Goal: Complete application form

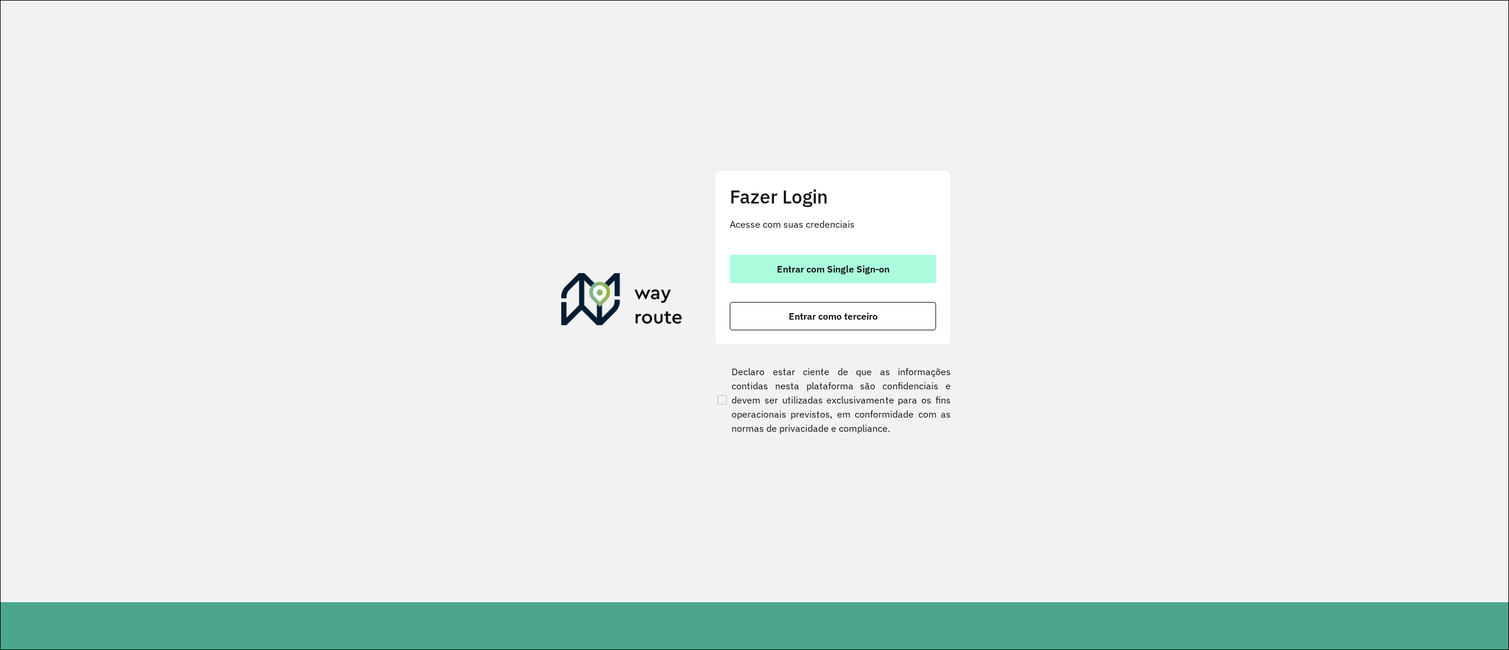
click at [825, 259] on button "Entrar com Single Sign-on" at bounding box center [833, 269] width 206 height 28
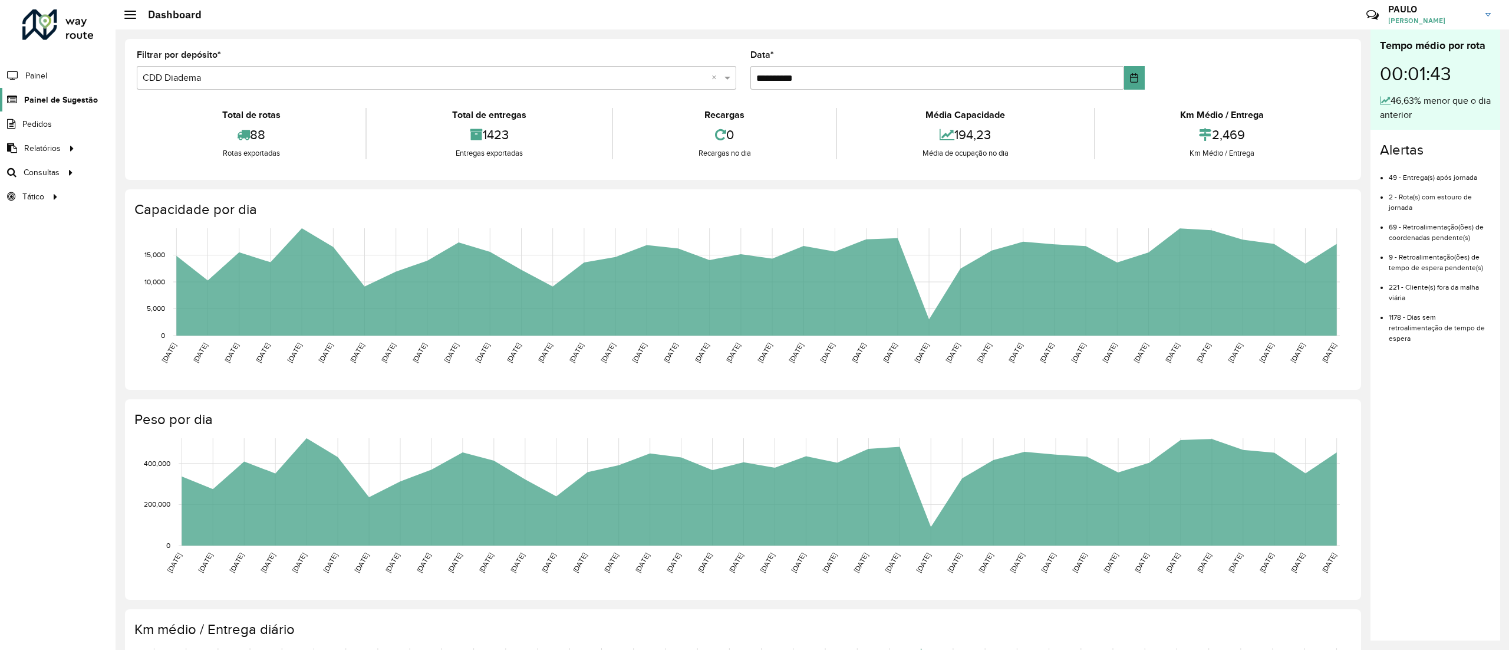
click at [57, 98] on span "Painel de Sugestão" at bounding box center [61, 100] width 74 height 12
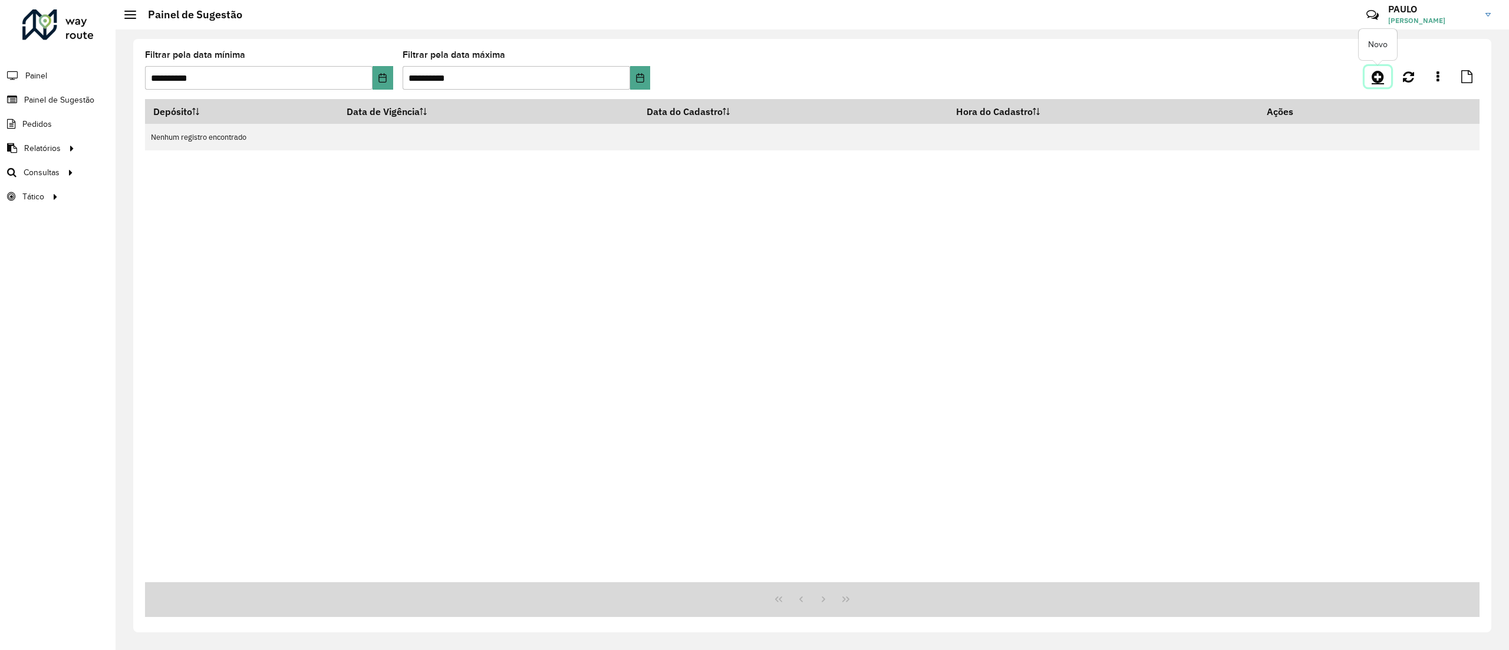
click at [1380, 72] on icon at bounding box center [1378, 77] width 12 height 14
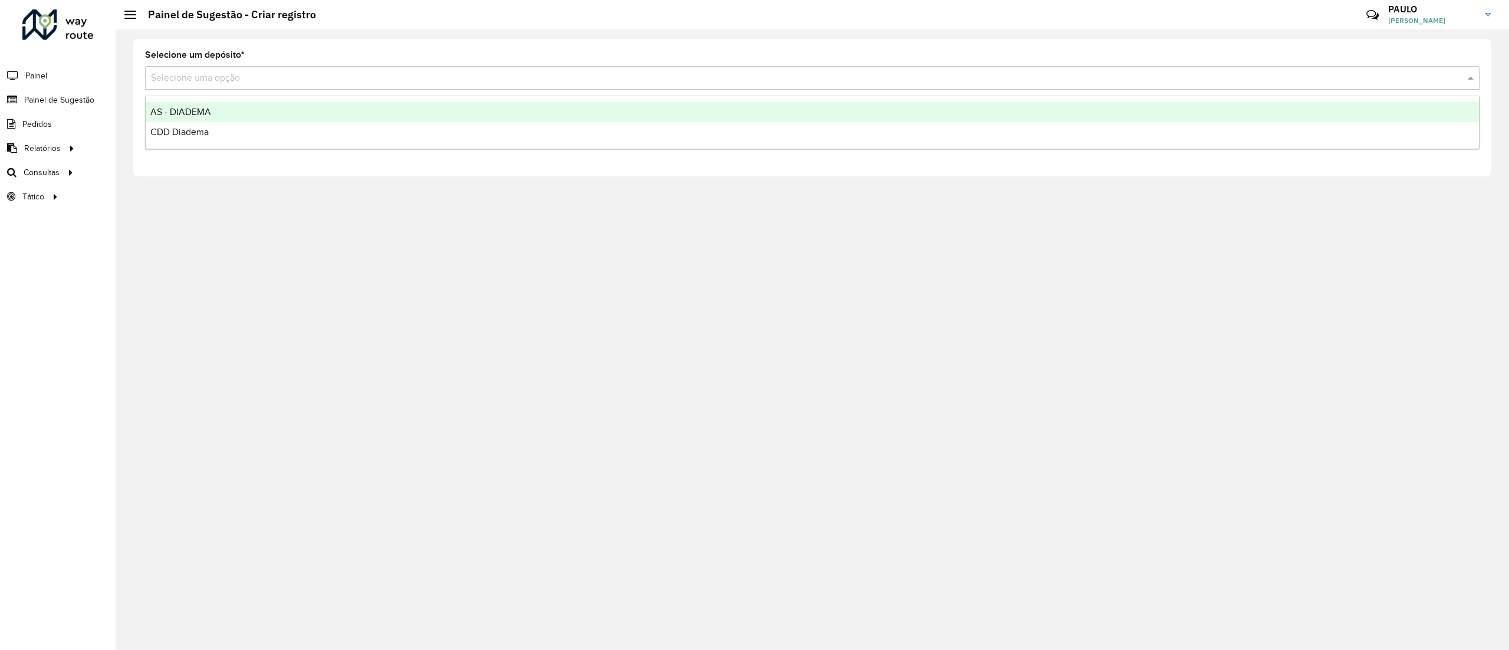
click at [222, 82] on input "text" at bounding box center [800, 78] width 1299 height 14
click at [217, 110] on div "AS - DIADEMA" at bounding box center [812, 112] width 1333 height 20
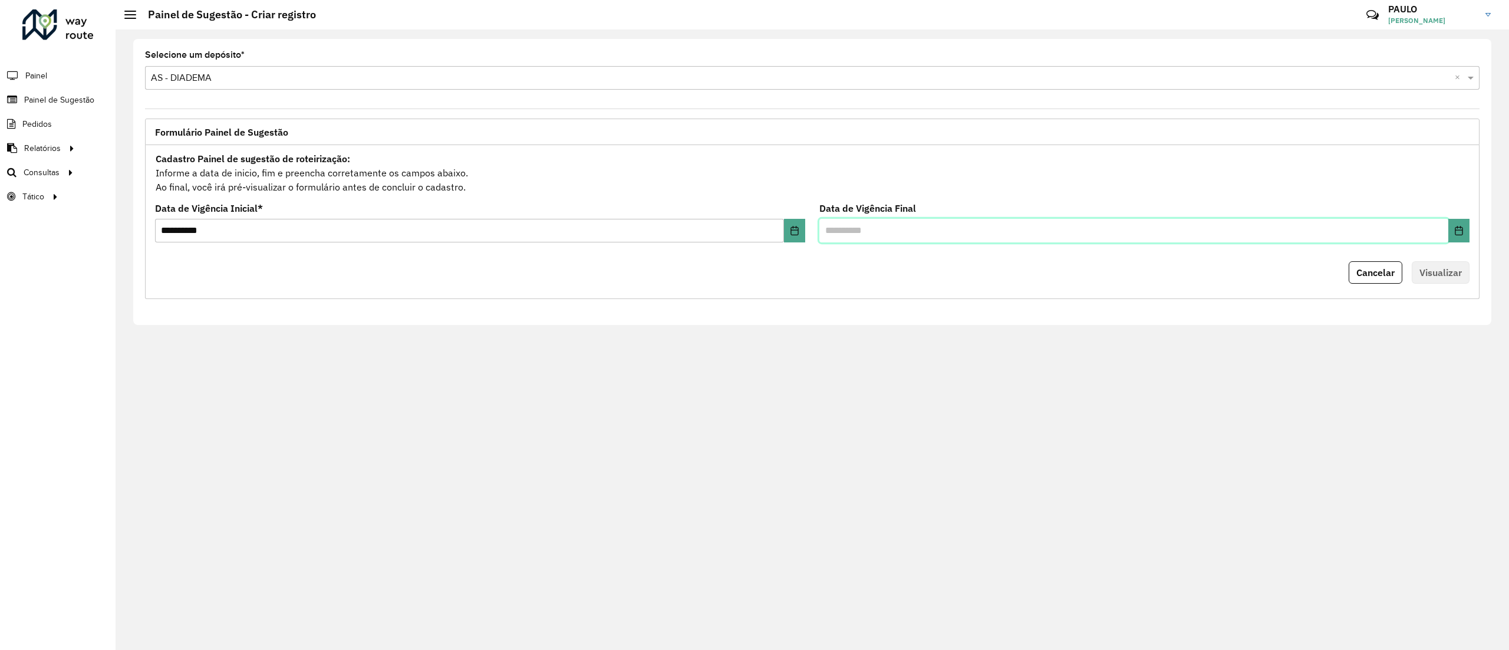
click at [1390, 235] on input "text" at bounding box center [1133, 231] width 629 height 24
click at [1468, 229] on button "Choose Date" at bounding box center [1458, 231] width 21 height 24
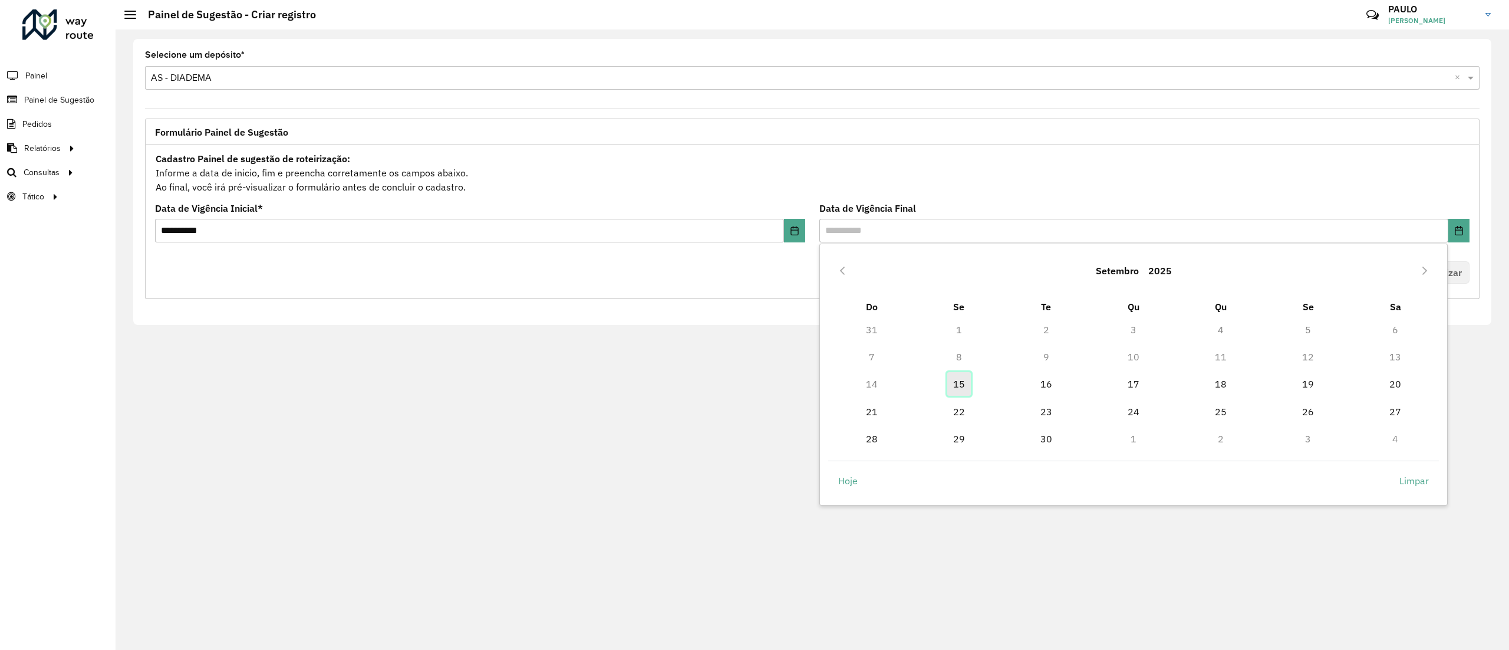
click at [964, 382] on span "15" at bounding box center [959, 384] width 24 height 24
type input "**********"
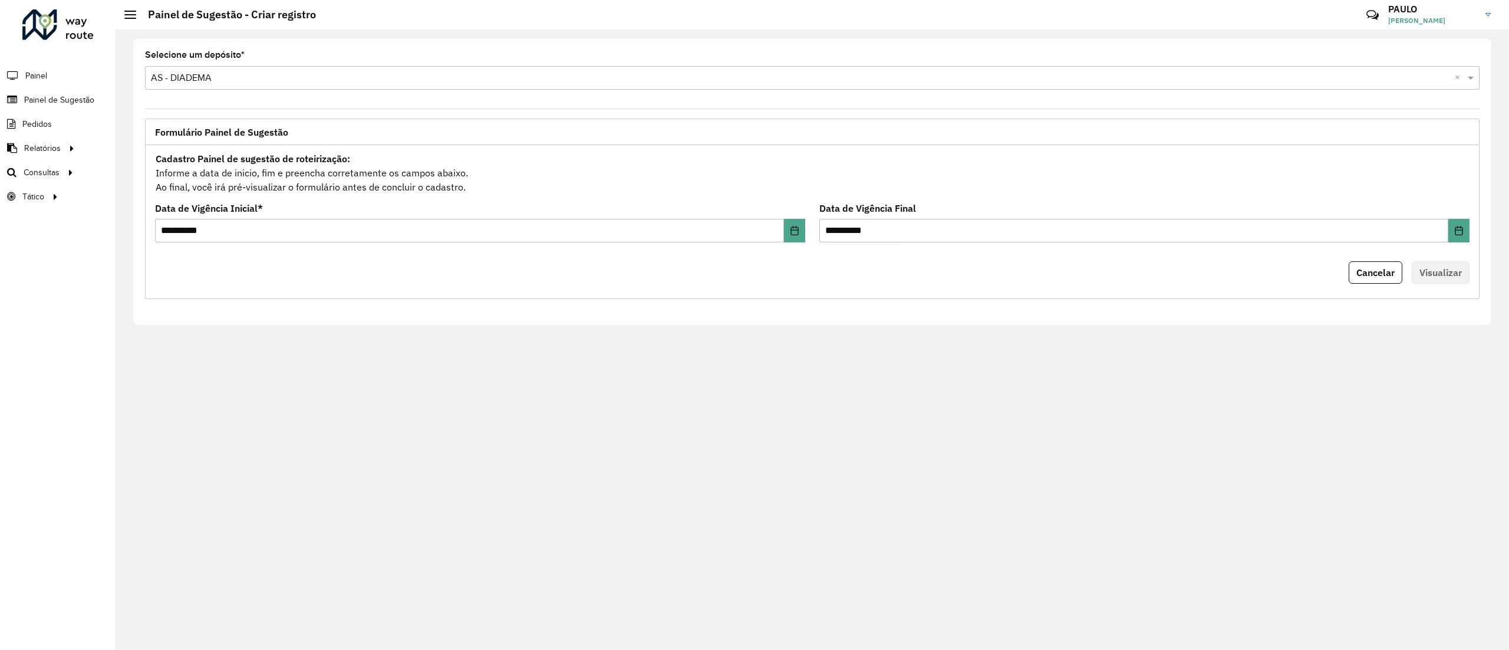
click at [1453, 282] on hb-button "Visualizar" at bounding box center [1441, 272] width 58 height 22
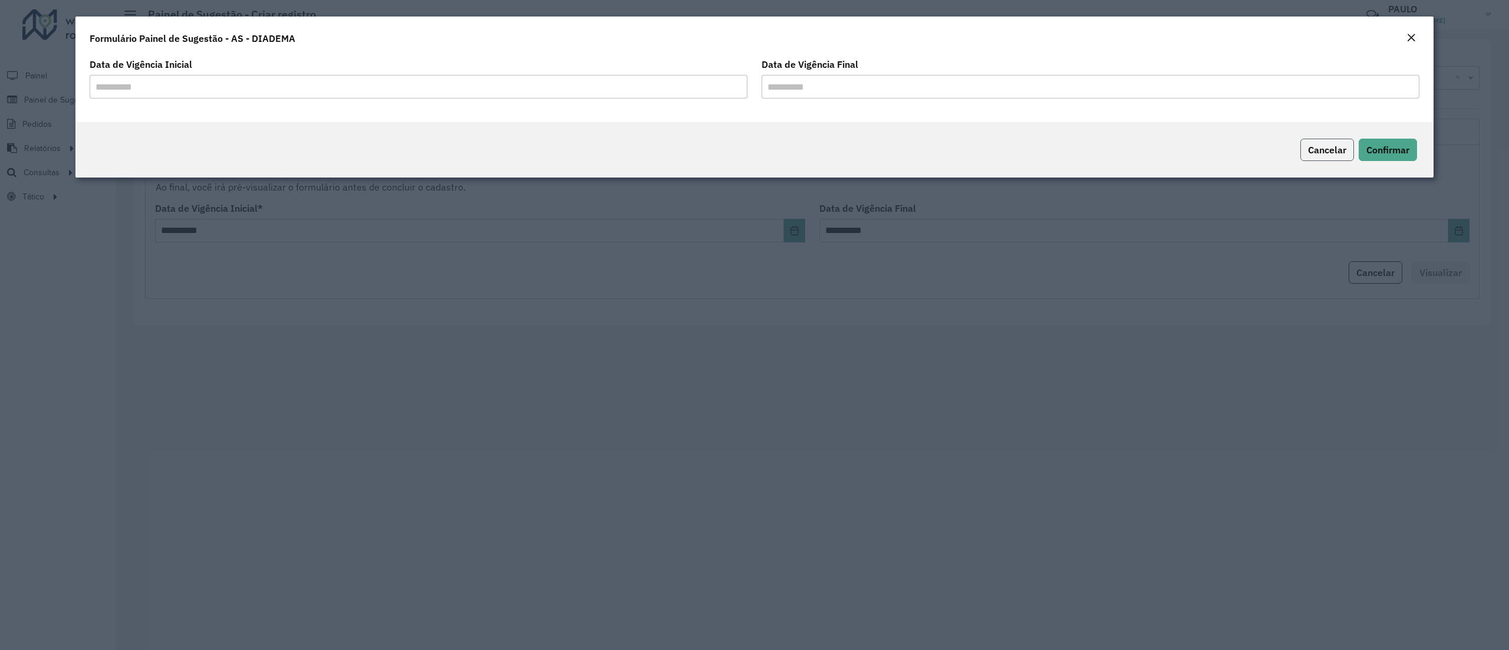
click at [1337, 150] on span "Cancelar" at bounding box center [1327, 150] width 38 height 12
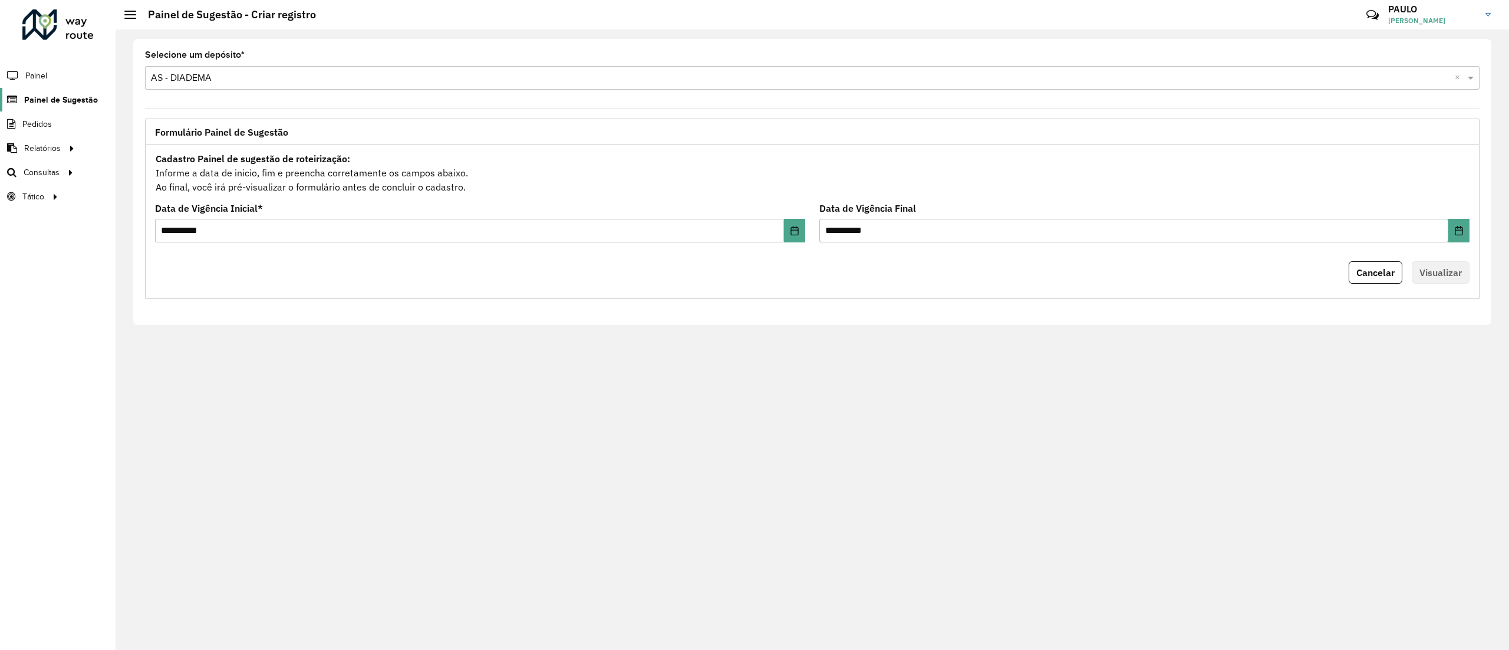
click at [39, 100] on span "Painel de Sugestão" at bounding box center [61, 100] width 74 height 12
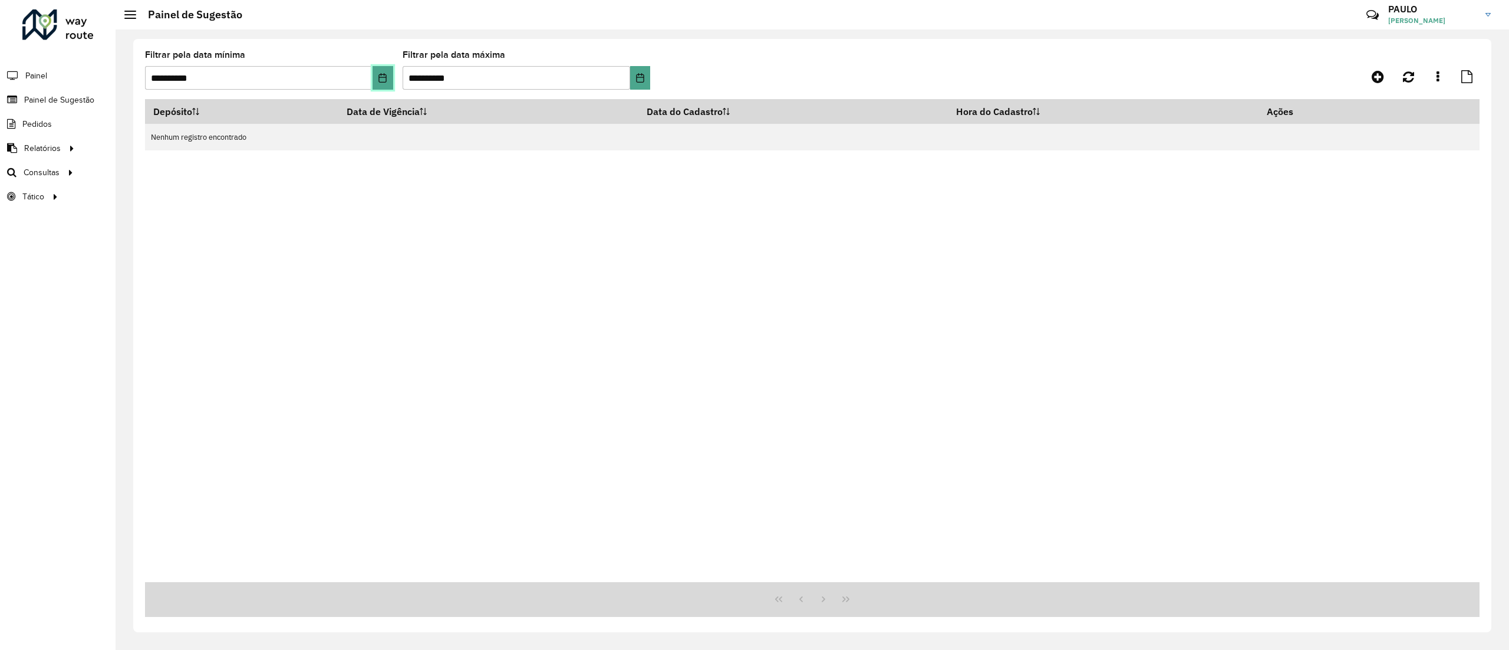
click at [374, 77] on button "Choose Date" at bounding box center [383, 78] width 20 height 24
drag, startPoint x: 729, startPoint y: 225, endPoint x: 1377, endPoint y: 67, distance: 667.4
click at [731, 225] on div "Depósito Data de Vigência Data do Cadastro Hora do Cadastro Ações Nenhum regist…" at bounding box center [812, 340] width 1334 height 483
click at [1380, 79] on icon at bounding box center [1378, 77] width 12 height 14
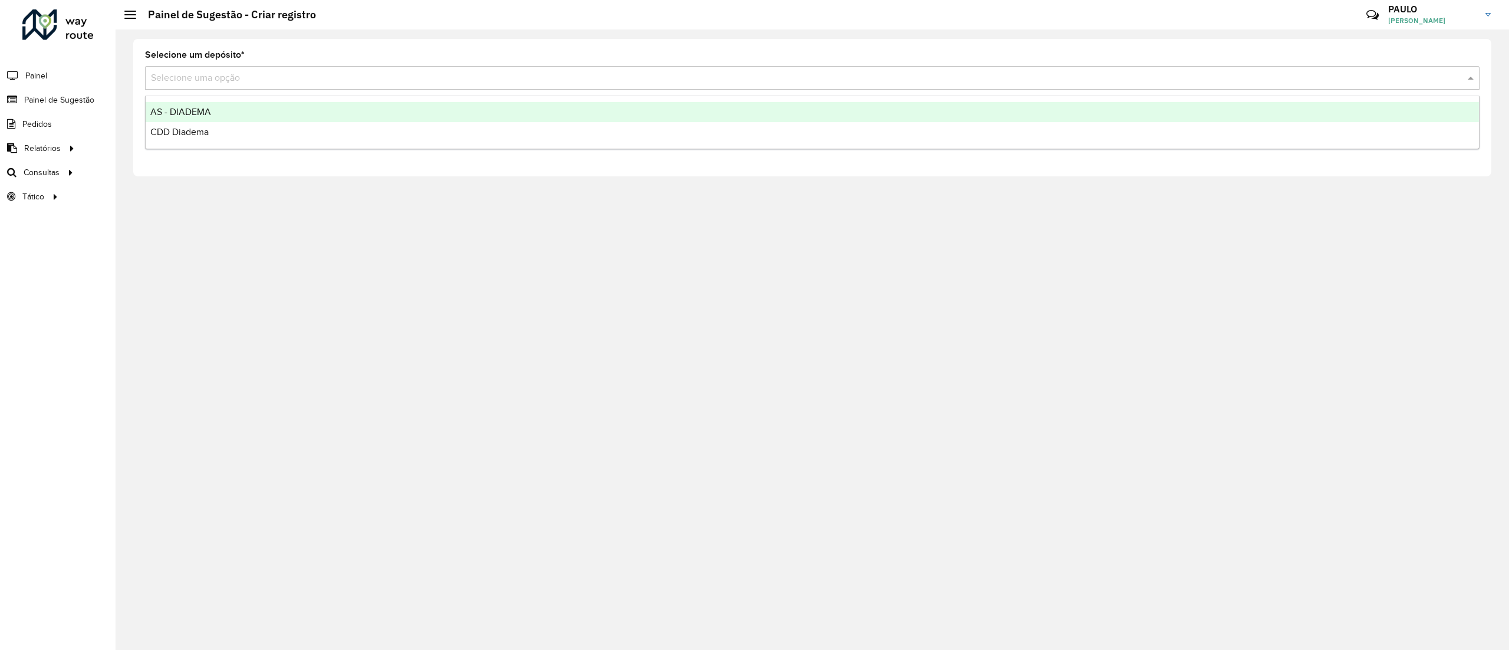
click at [255, 71] on input "text" at bounding box center [800, 78] width 1299 height 14
click at [227, 119] on div "AS - DIADEMA" at bounding box center [812, 112] width 1333 height 20
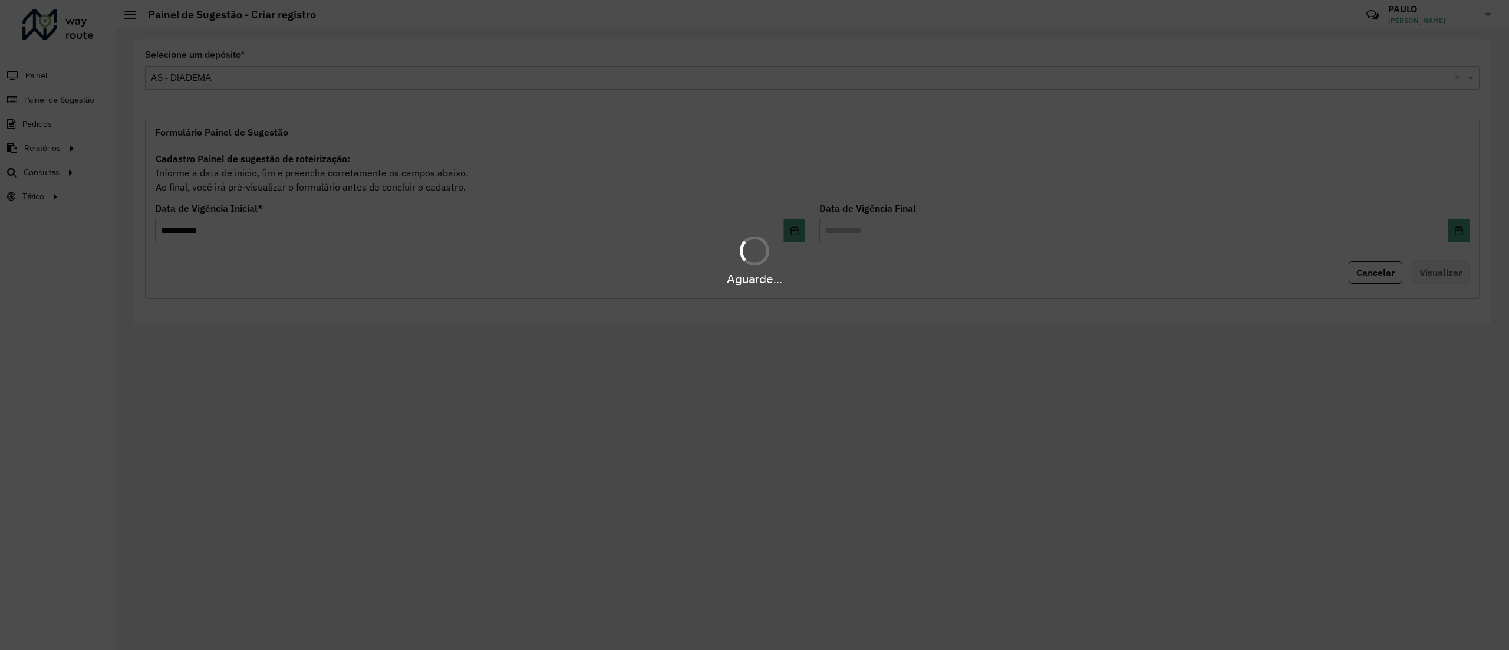
click at [259, 82] on div "Aguarde..." at bounding box center [754, 325] width 1509 height 650
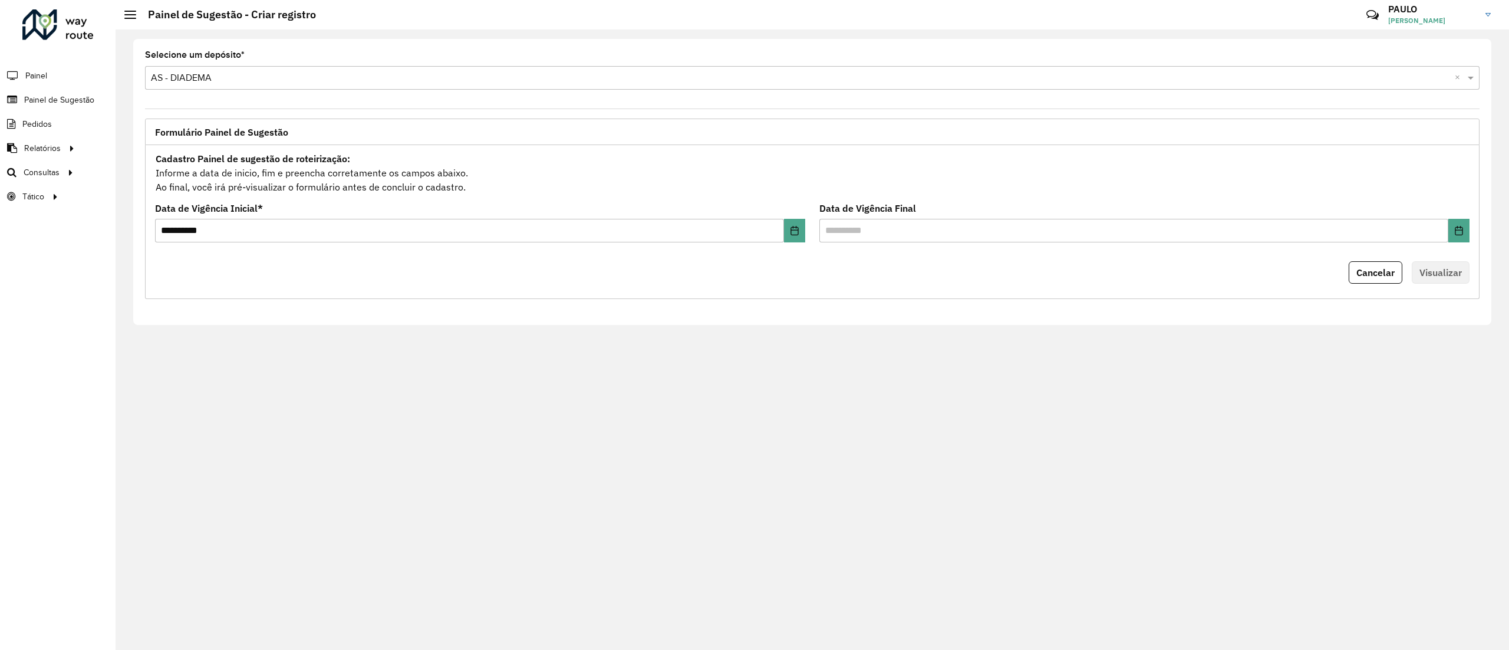
click at [259, 89] on div "Selecione uma opção × AS - DIADEMA ×" at bounding box center [812, 78] width 1334 height 24
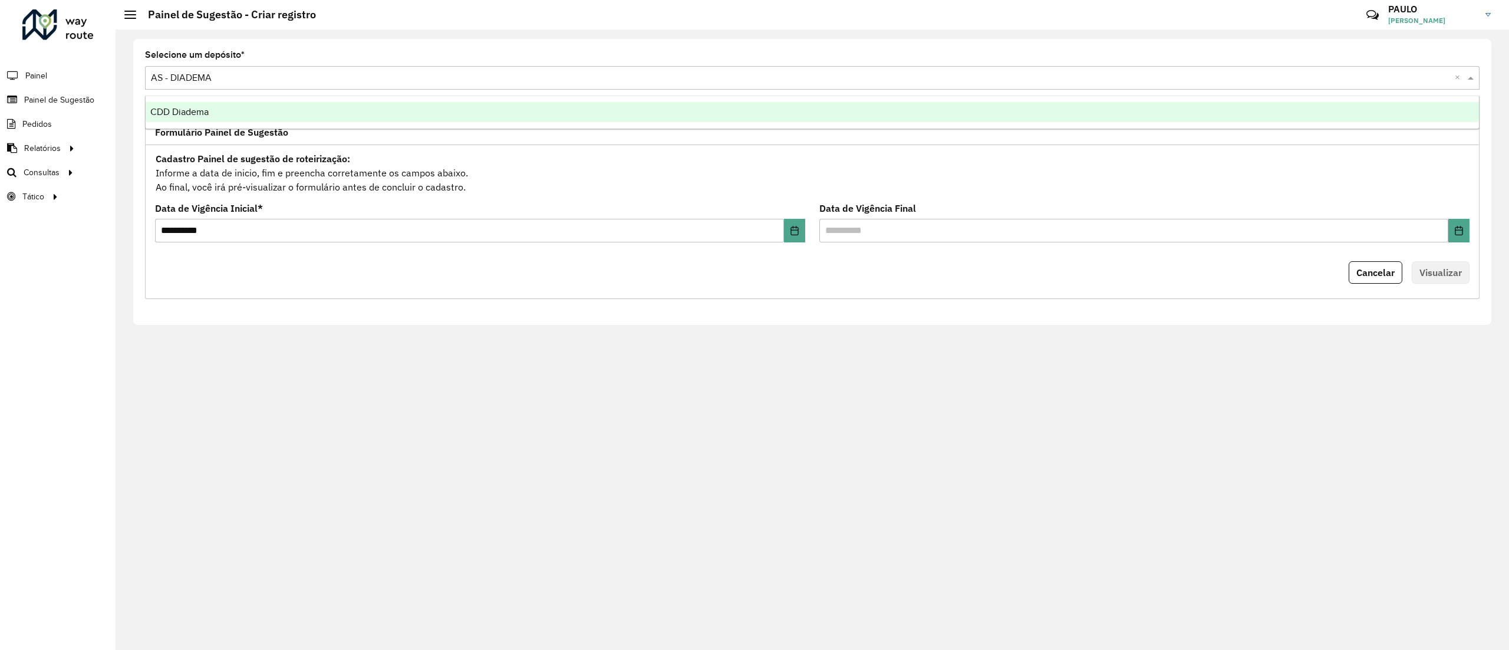
click at [222, 116] on div "CDD Diadema" at bounding box center [812, 112] width 1333 height 20
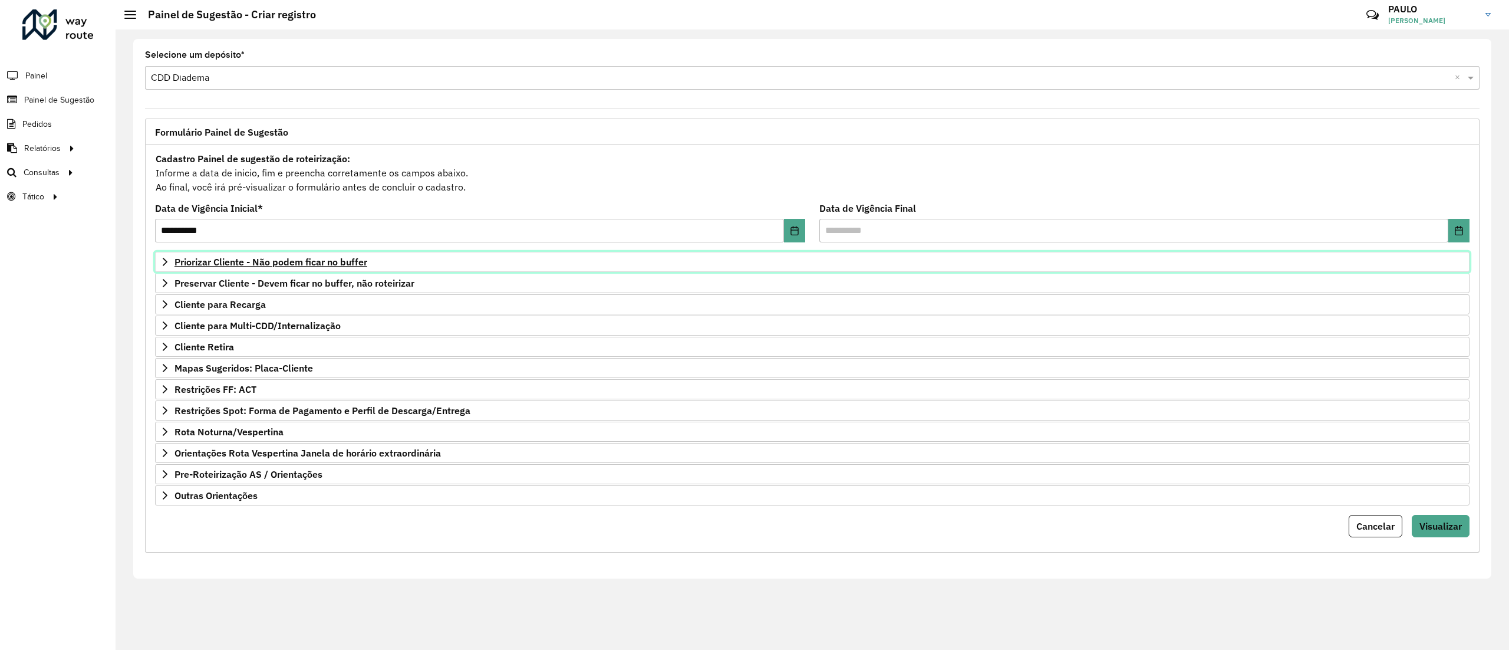
click at [168, 261] on icon at bounding box center [164, 261] width 9 height 9
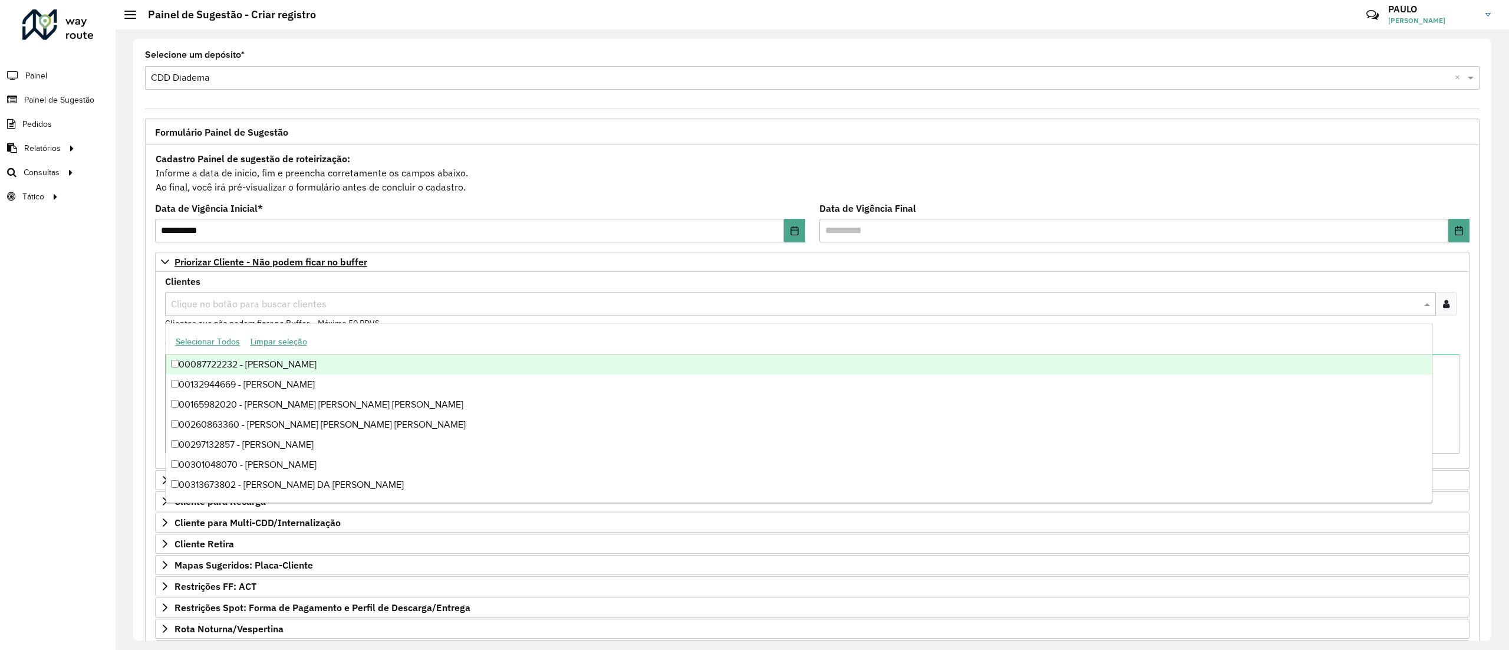
click at [241, 297] on div "Clique no botão para buscar clientes" at bounding box center [800, 304] width 1271 height 24
click at [127, 302] on div "**********" at bounding box center [812, 339] width 1393 height 620
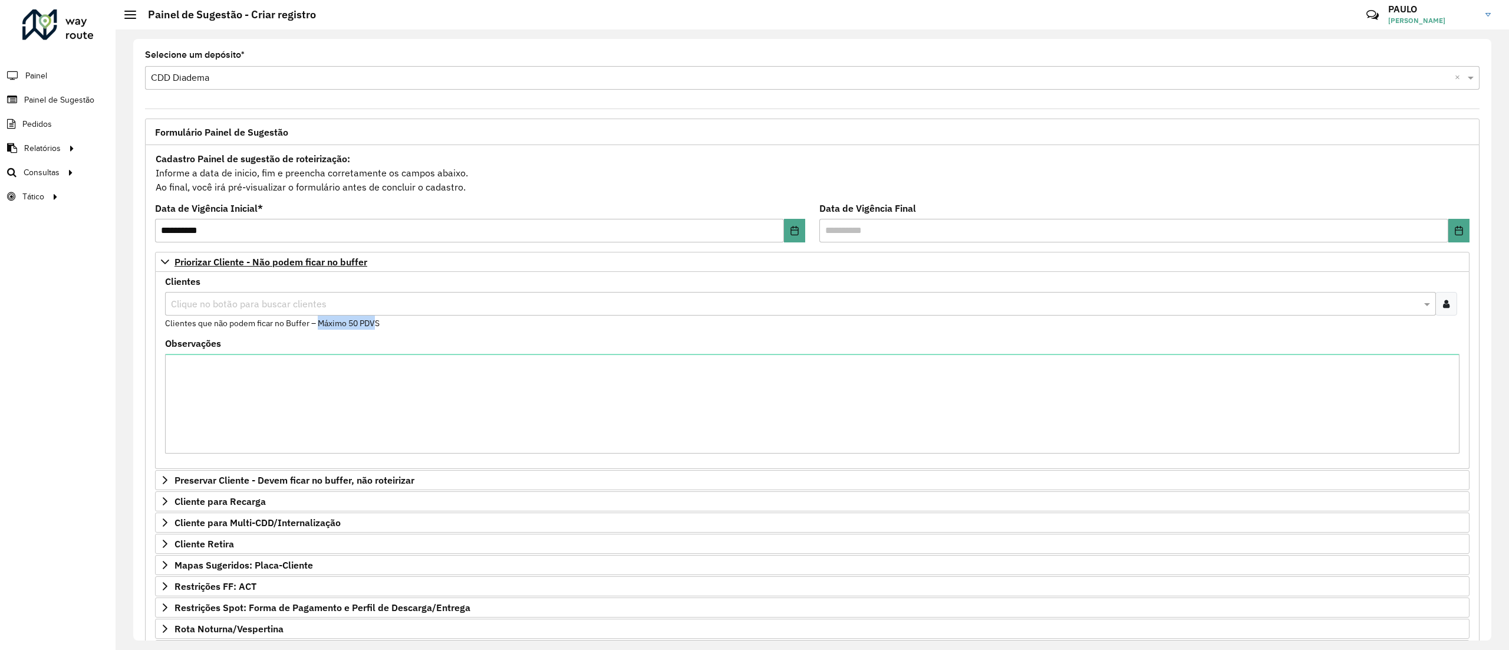
drag, startPoint x: 319, startPoint y: 322, endPoint x: 375, endPoint y: 327, distance: 56.2
click at [375, 327] on small "Clientes que não podem ficar no Buffer – Máximo 50 PDVS" at bounding box center [272, 323] width 215 height 11
click at [442, 332] on formly-field "Clientes Clique no botão para buscar clientes Clientes que não podem ficar no B…" at bounding box center [812, 308] width 1309 height 62
drag, startPoint x: 206, startPoint y: 329, endPoint x: 335, endPoint y: 344, distance: 129.4
click at [321, 344] on formly-group "Clientes Clique no botão para buscar clientes Clientes que não podem ficar no B…" at bounding box center [812, 370] width 1309 height 186
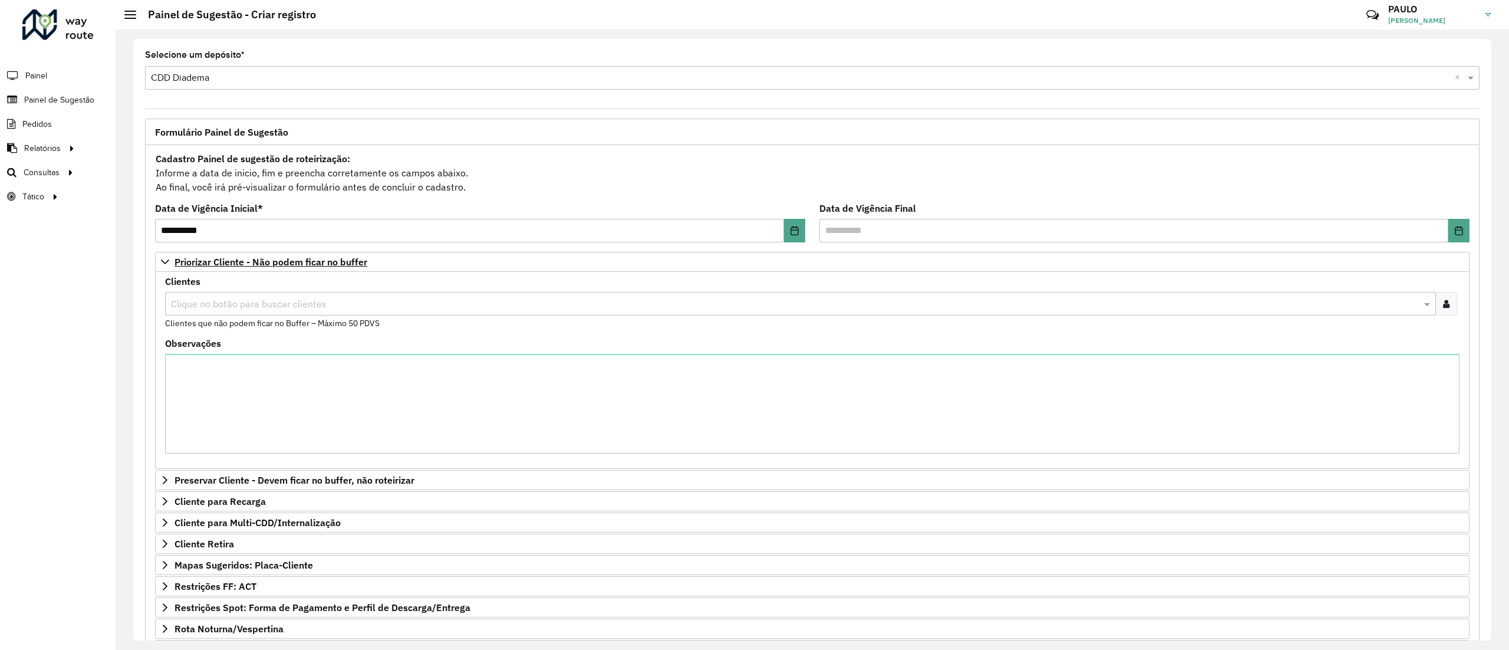
click at [345, 342] on div "Observações" at bounding box center [812, 396] width 1294 height 114
click at [324, 301] on input "text" at bounding box center [794, 304] width 1253 height 14
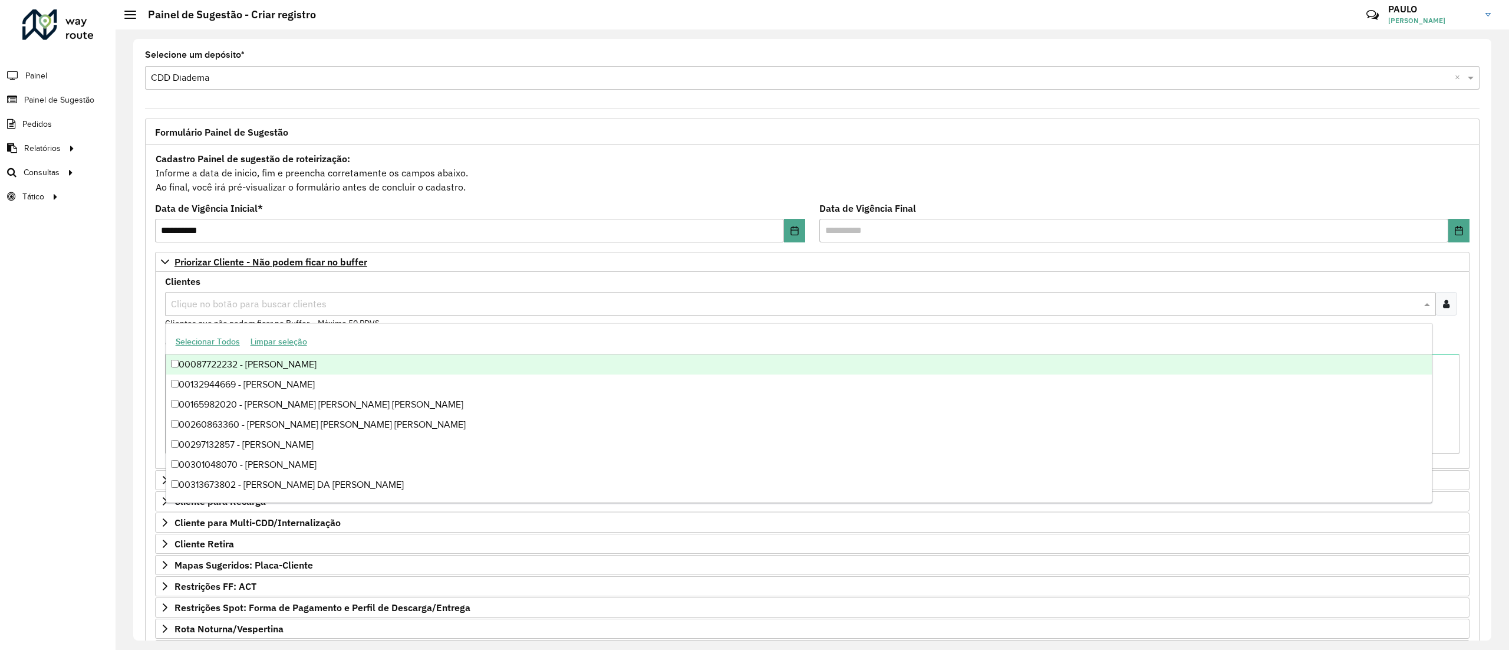
click at [133, 237] on div "**********" at bounding box center [812, 339] width 1358 height 601
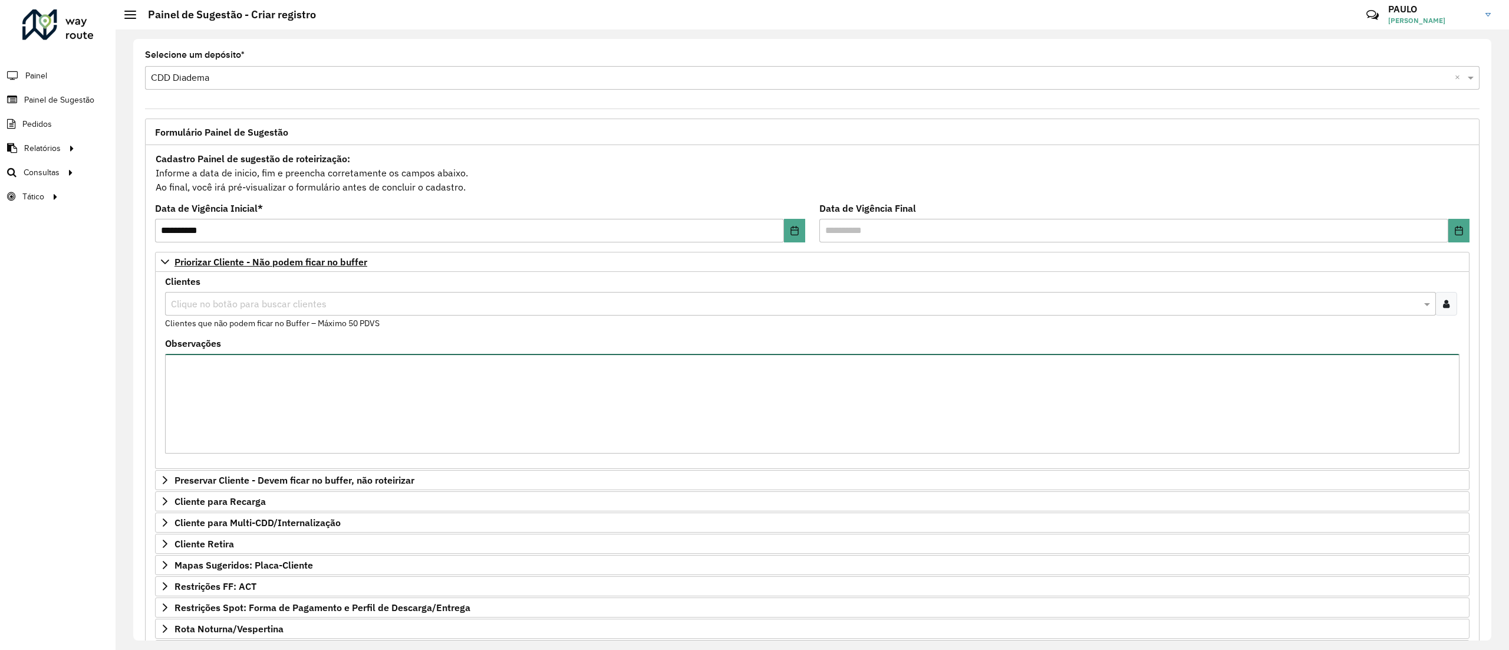
click at [337, 402] on textarea "Observações" at bounding box center [812, 404] width 1294 height 100
